Goal: Check status: Check status

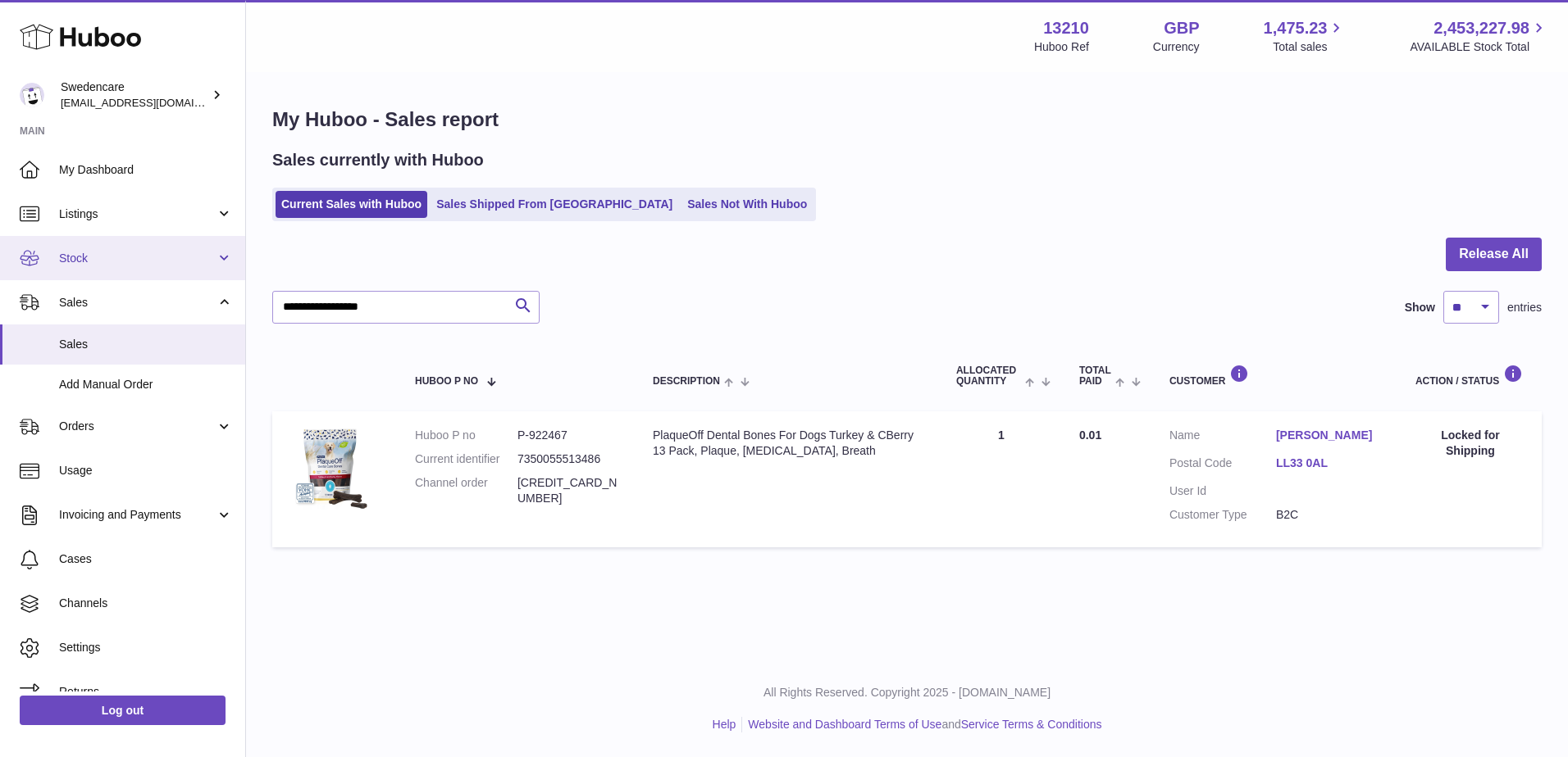
click at [92, 263] on span "Stock" at bounding box center [136, 258] width 157 height 16
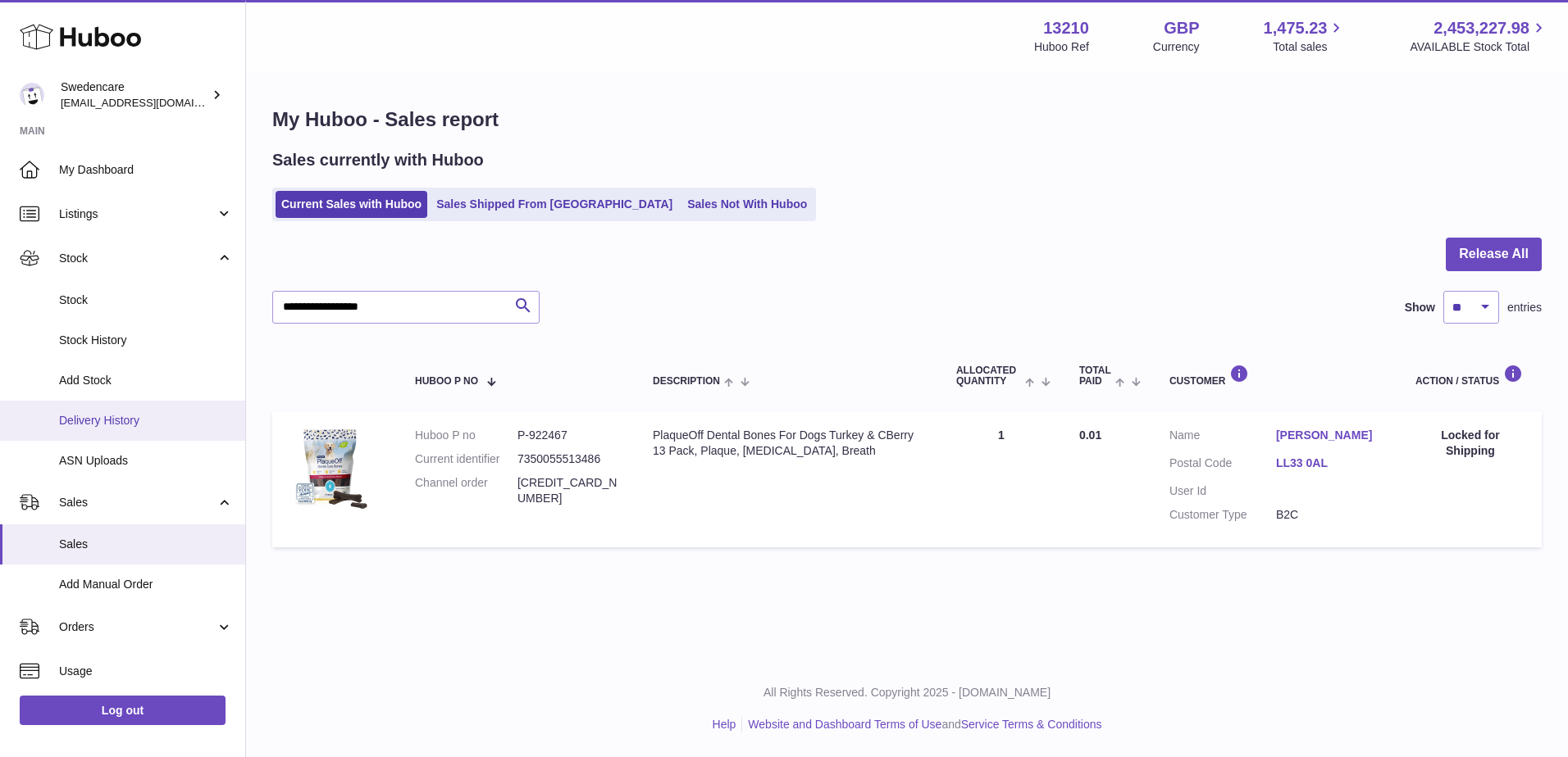
click at [141, 427] on span "Delivery History" at bounding box center [146, 420] width 174 height 16
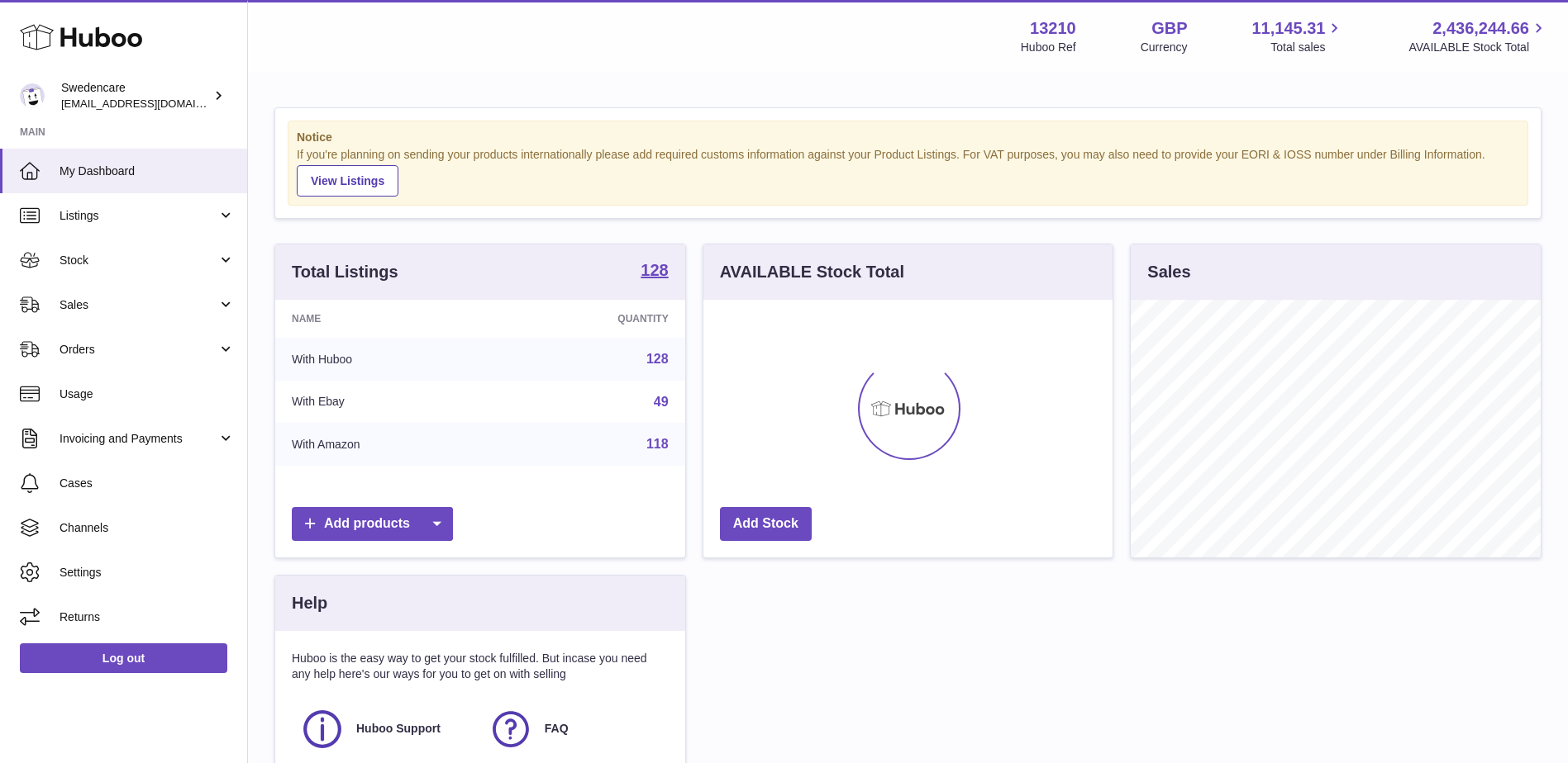
scroll to position [257, 409]
click at [169, 263] on span "Stock" at bounding box center [138, 260] width 158 height 16
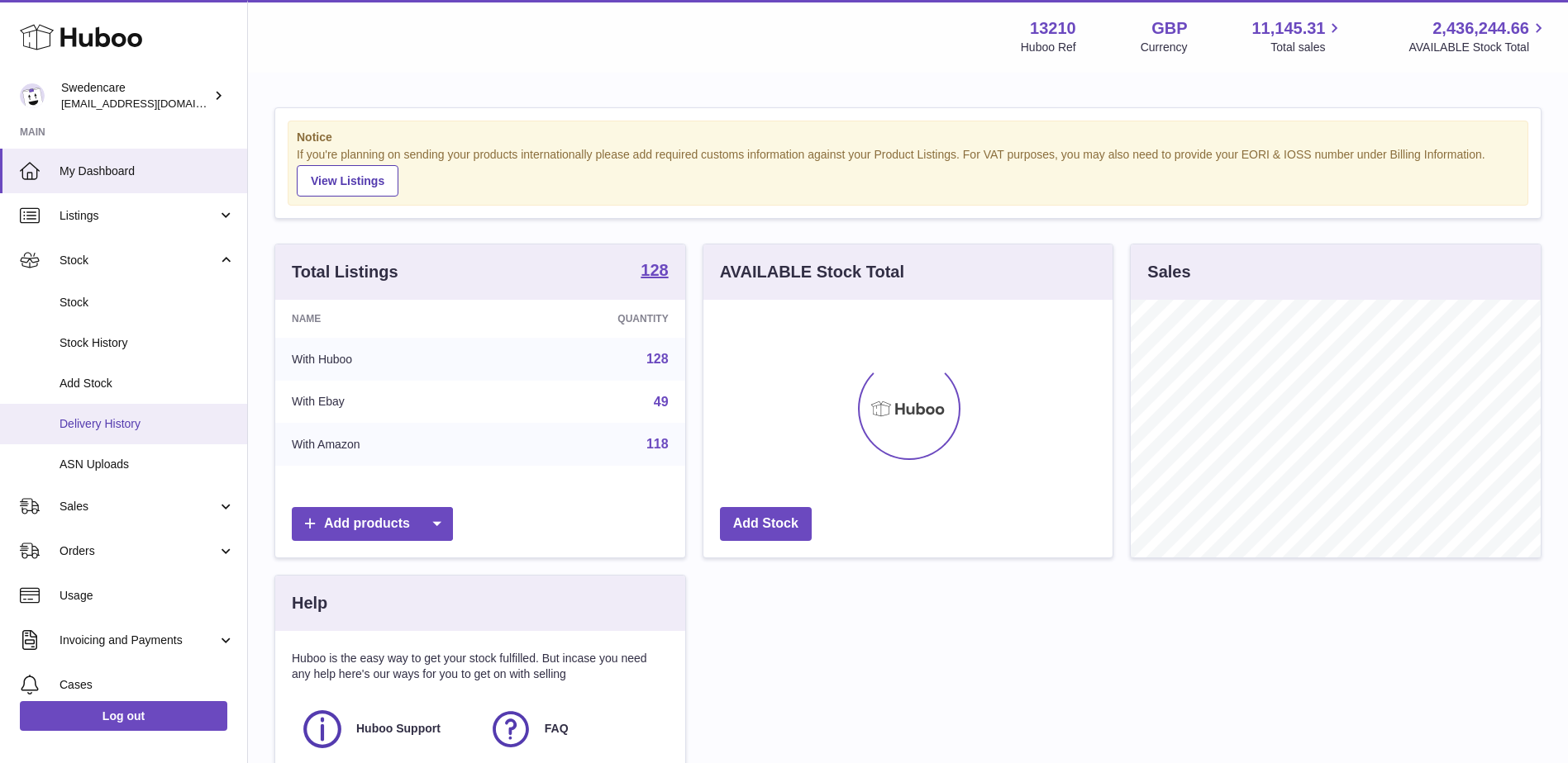
click at [168, 423] on span "Delivery History" at bounding box center [147, 423] width 175 height 16
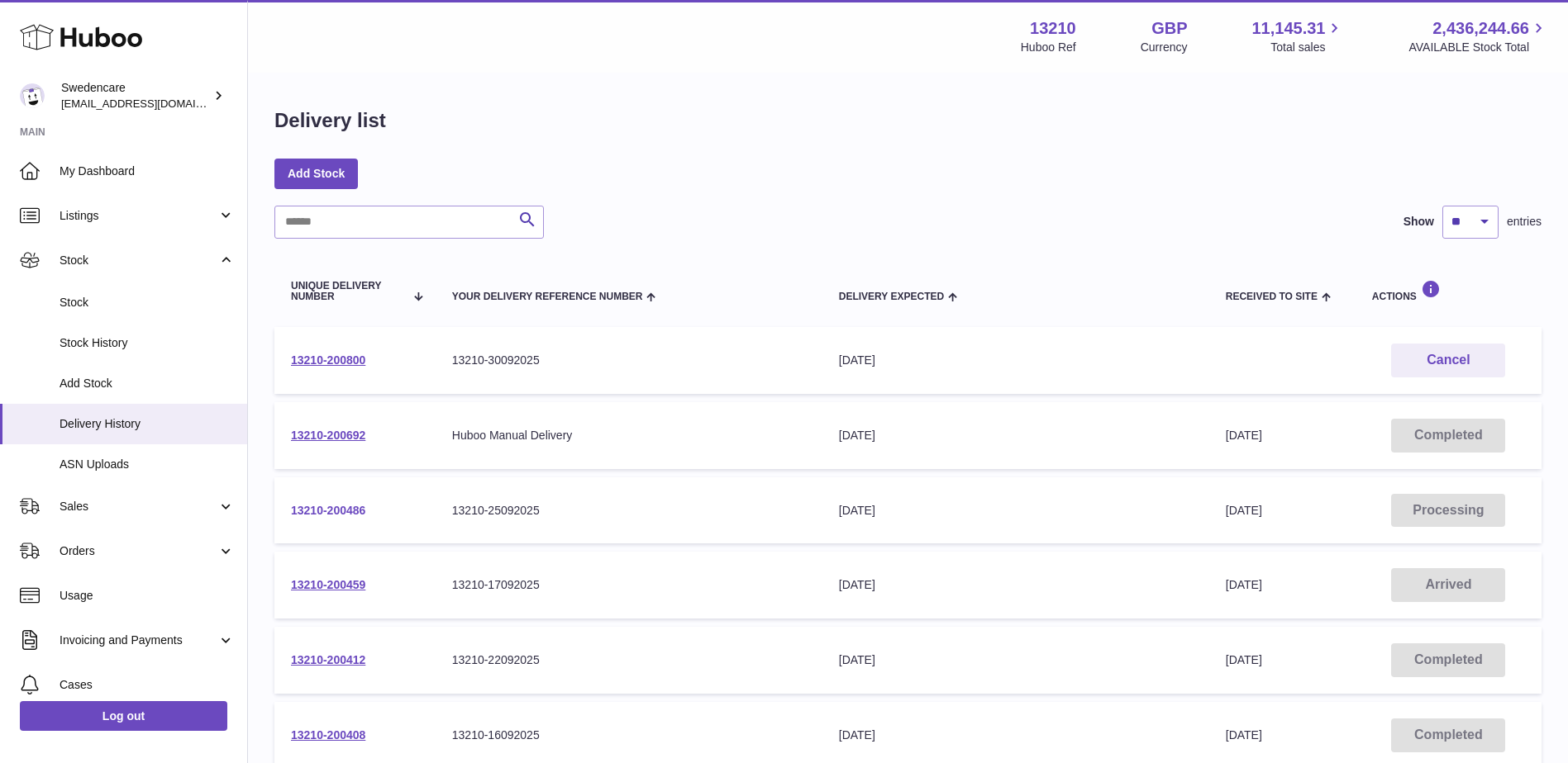
click at [346, 504] on link "13210-200486" at bounding box center [328, 510] width 75 height 13
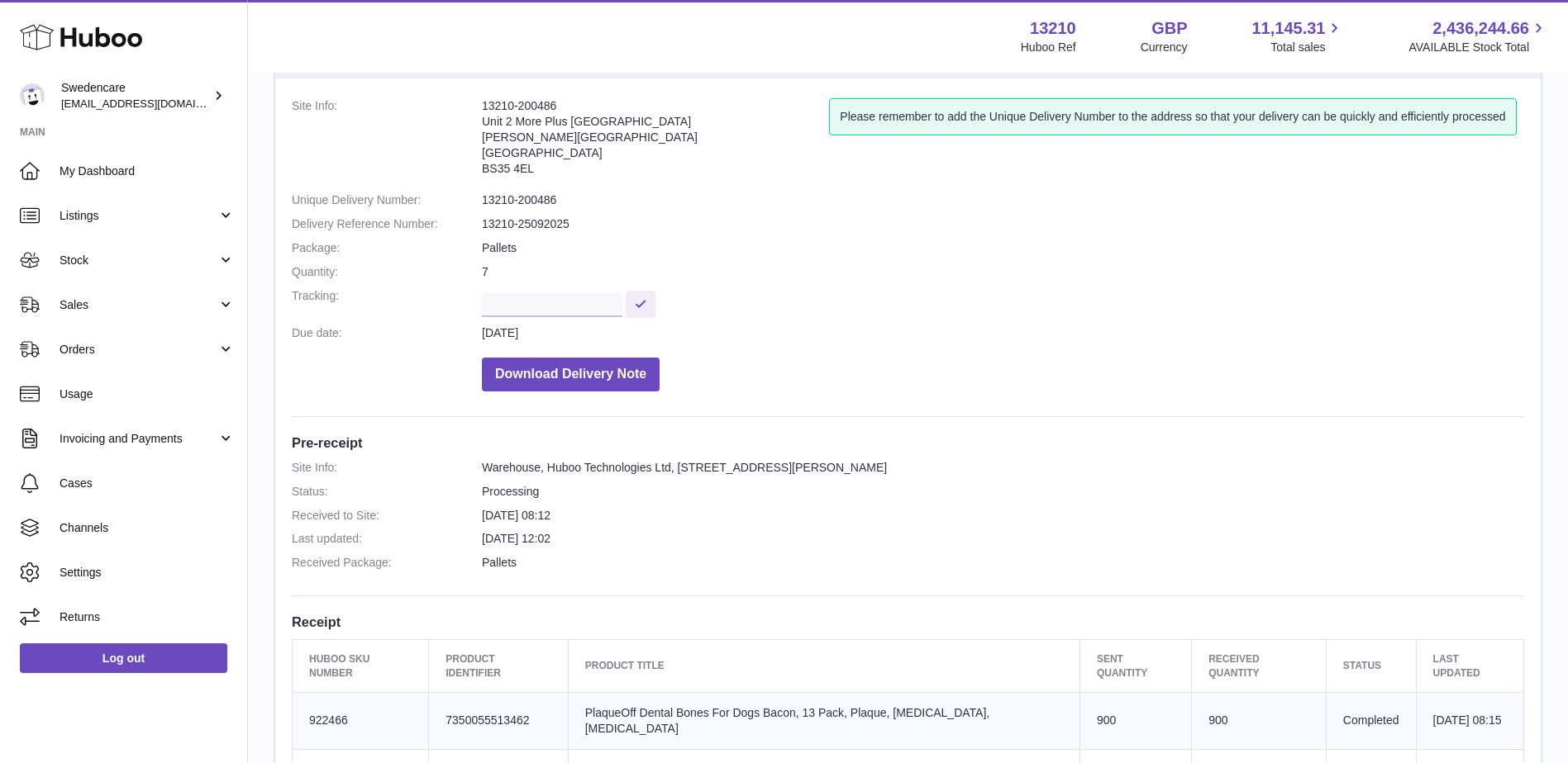
scroll to position [83, 0]
